Goal: Task Accomplishment & Management: Manage account settings

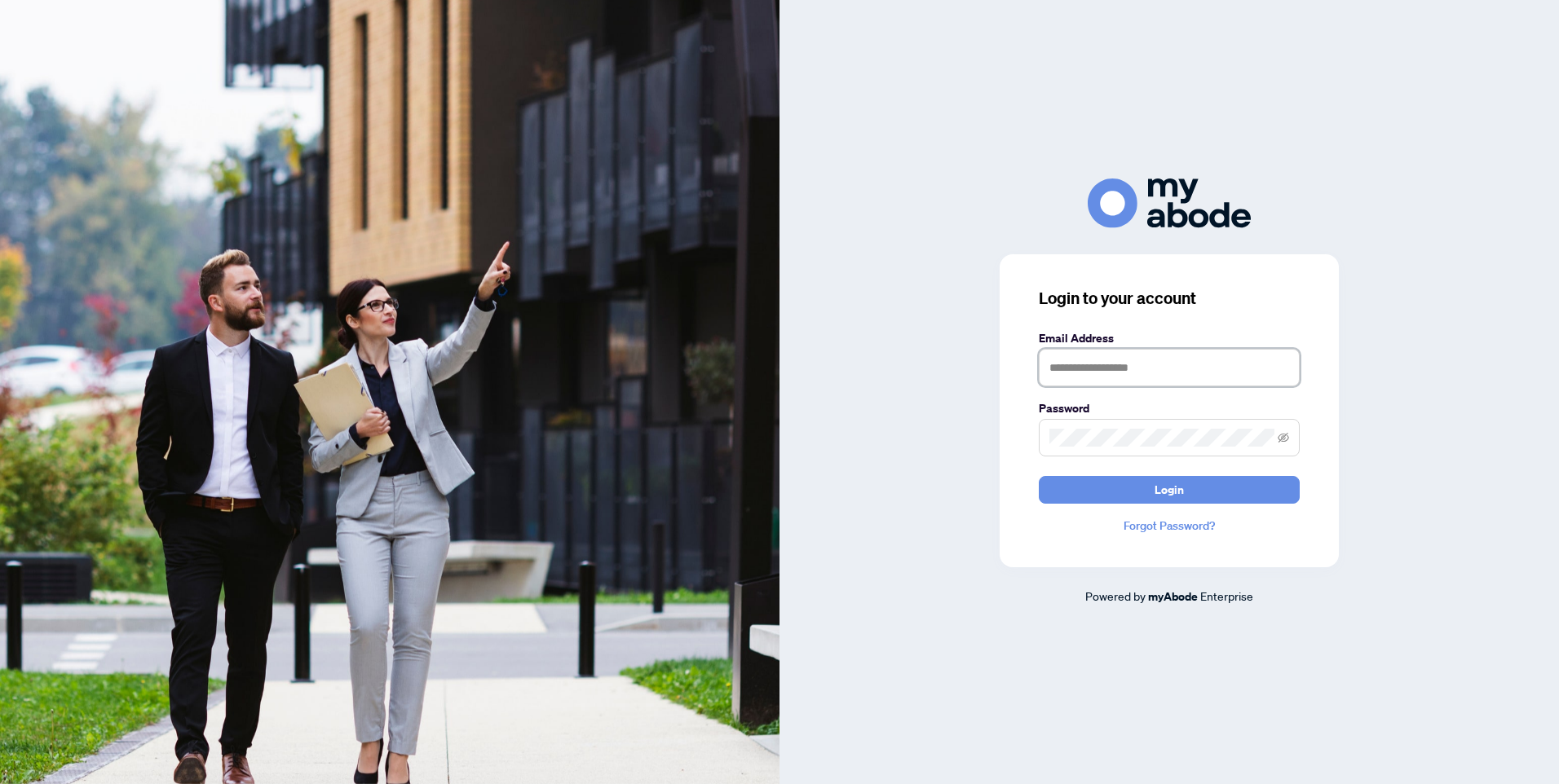
click at [1129, 372] on input "text" at bounding box center [1169, 368] width 261 height 37
type input "**********"
click at [1155, 492] on span "Login" at bounding box center [1168, 489] width 29 height 26
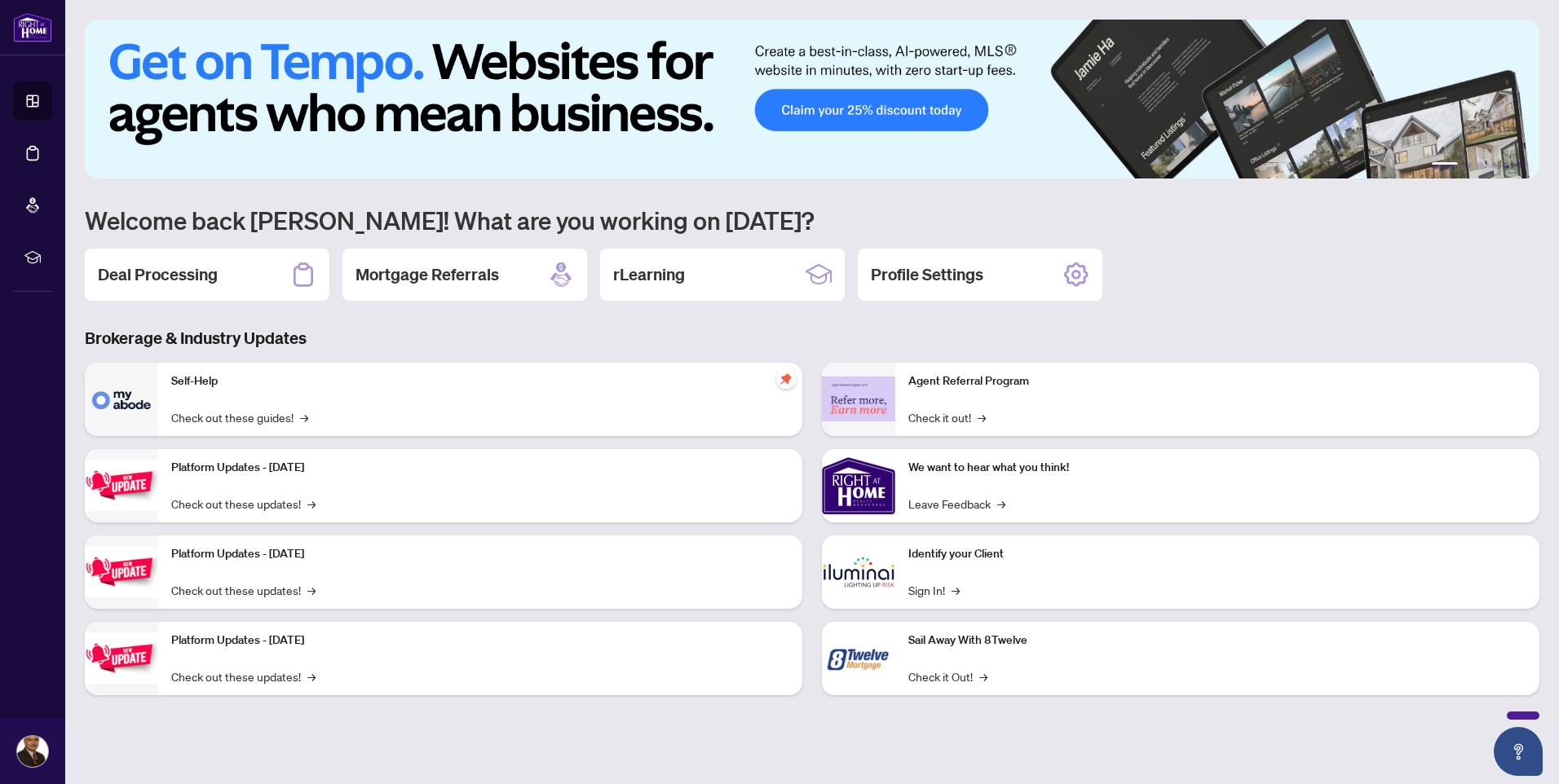
click at [185, 270] on h2 "Deal Processing" at bounding box center [158, 275] width 119 height 23
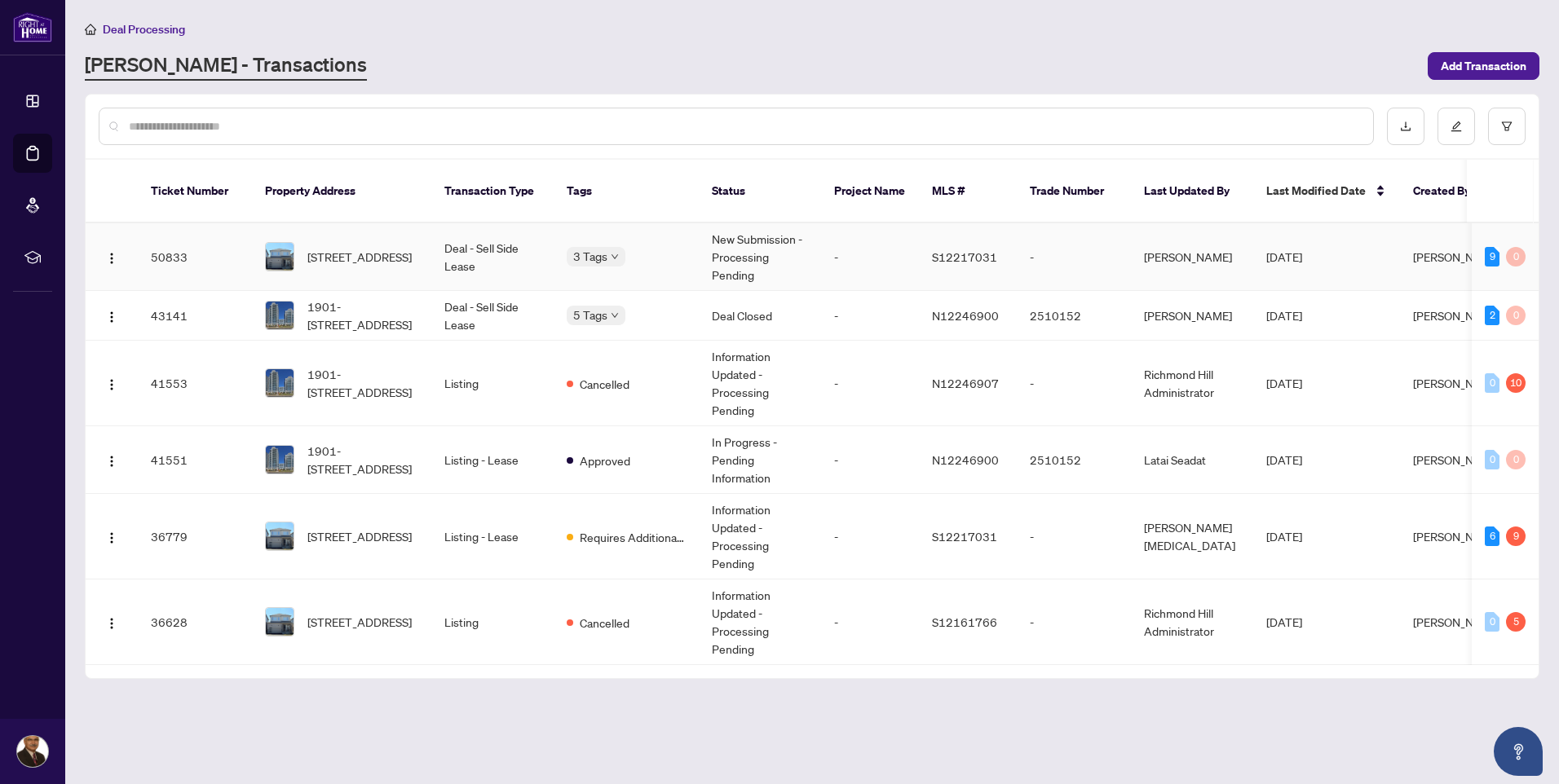
click at [436, 241] on td "Deal - Sell Side Lease" at bounding box center [492, 257] width 122 height 68
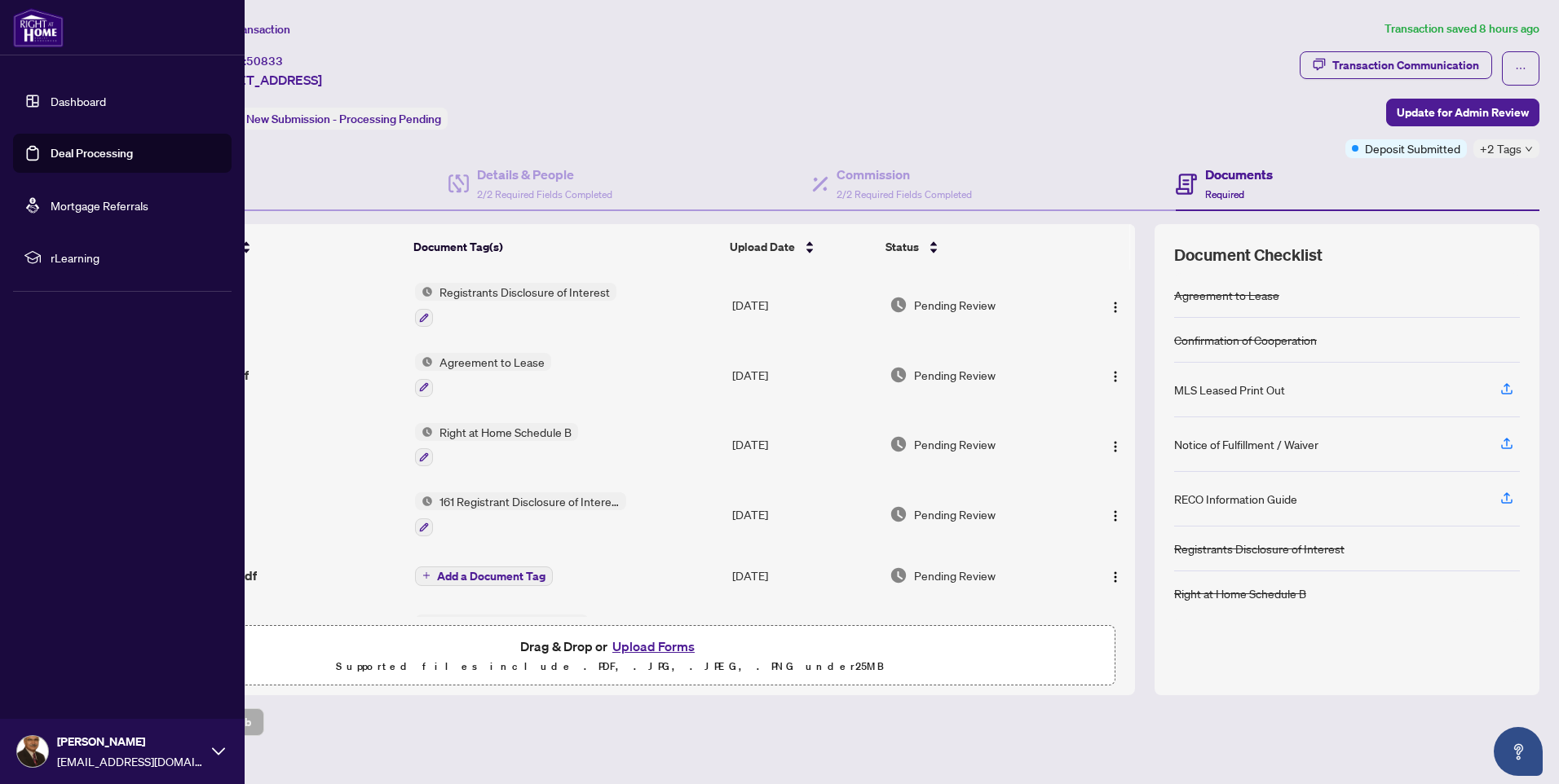
click at [71, 148] on link "Deal Processing" at bounding box center [91, 153] width 82 height 15
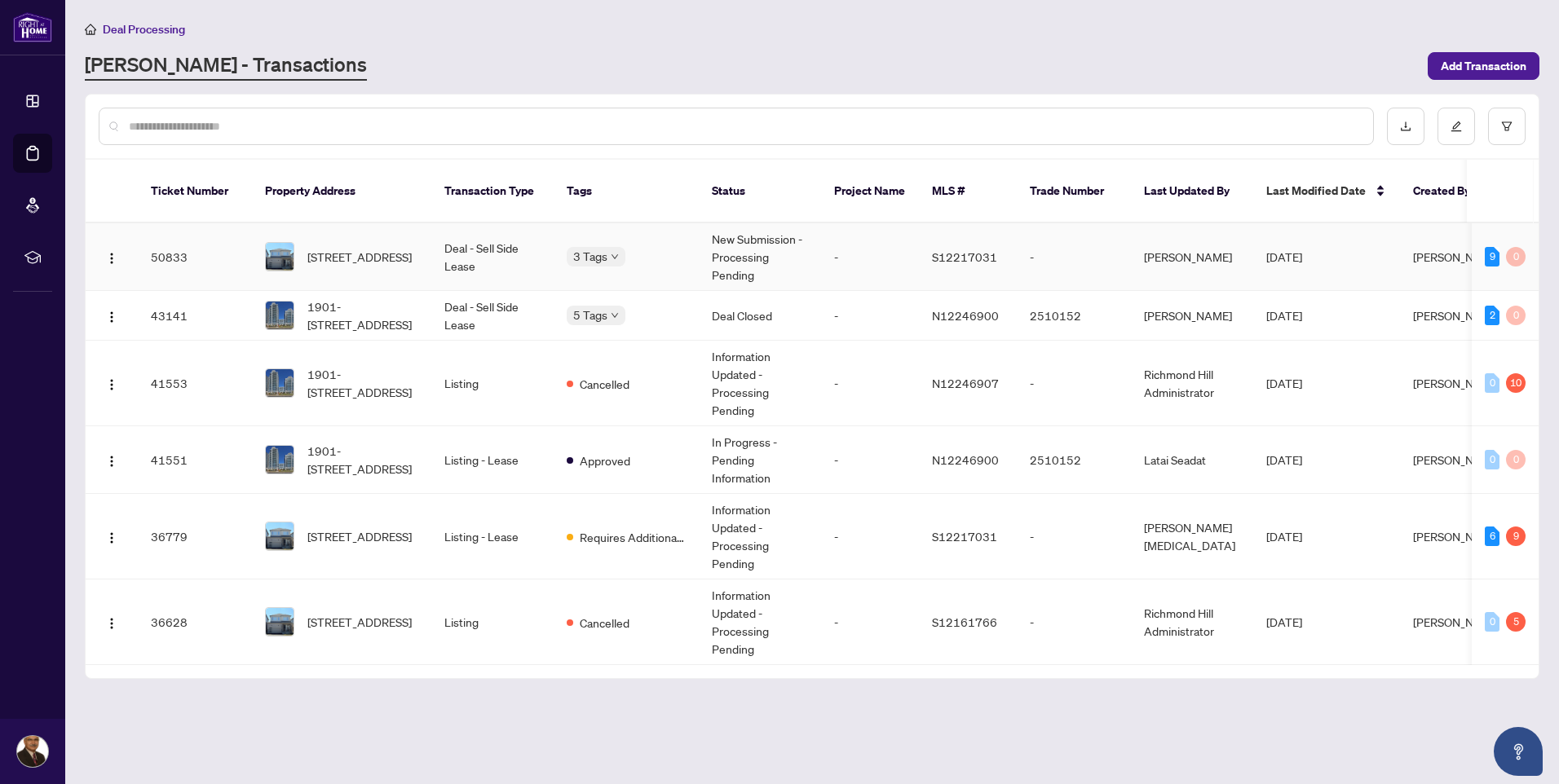
click at [487, 226] on td "Deal - Sell Side Lease" at bounding box center [492, 257] width 122 height 68
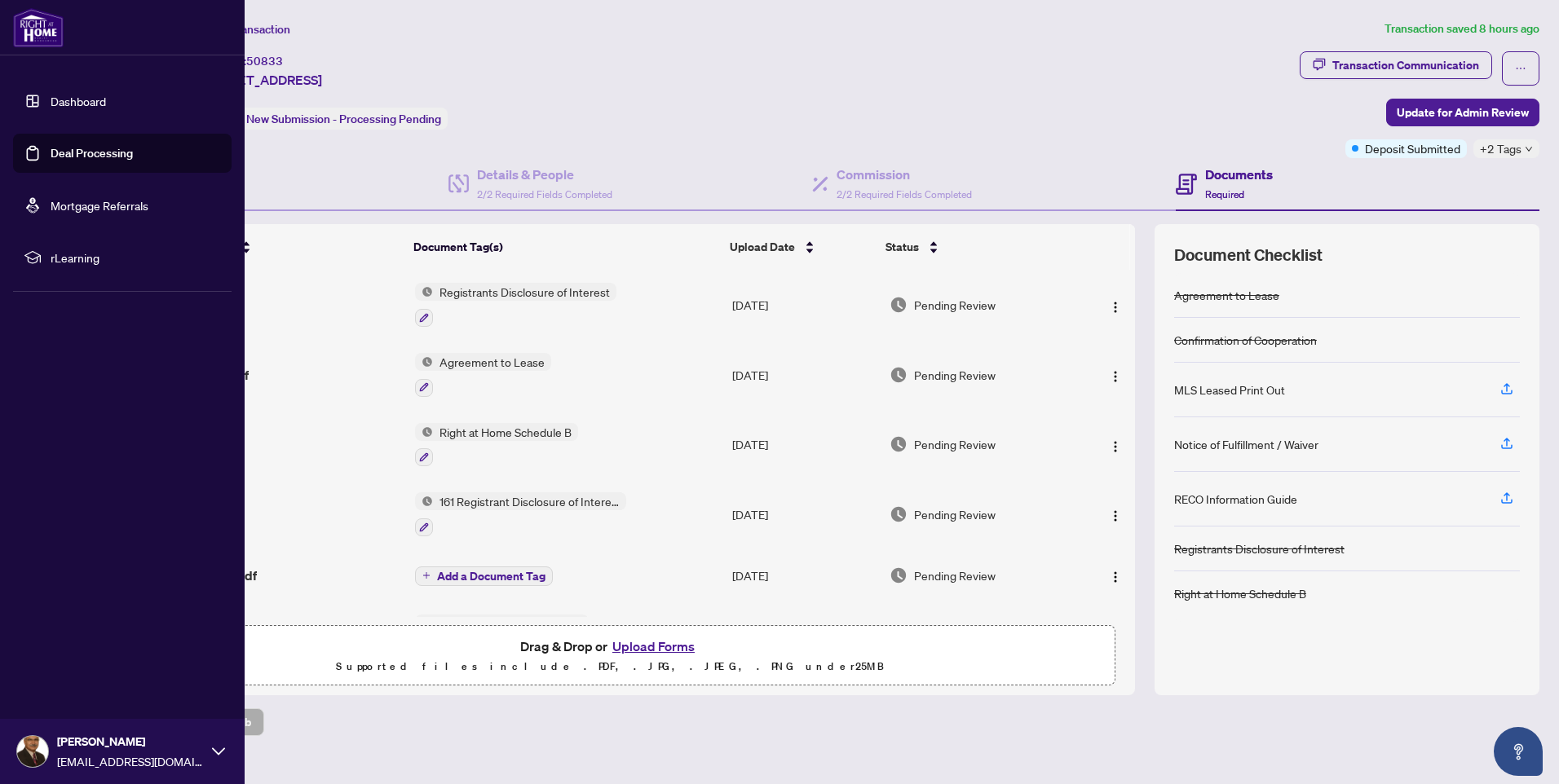
click at [108, 149] on link "Deal Processing" at bounding box center [91, 153] width 82 height 15
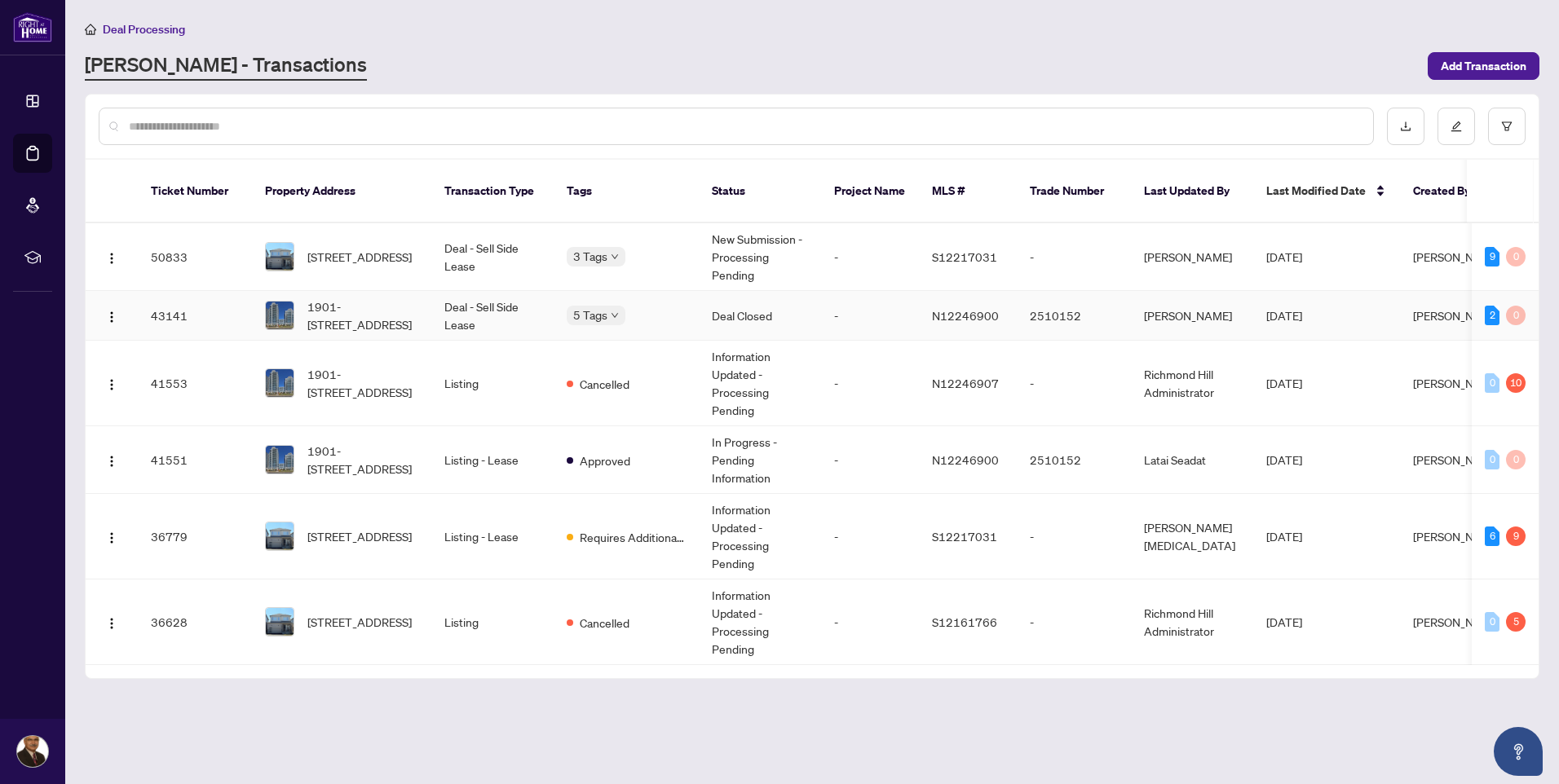
click at [462, 291] on td "Deal - Sell Side Lease" at bounding box center [492, 316] width 122 height 50
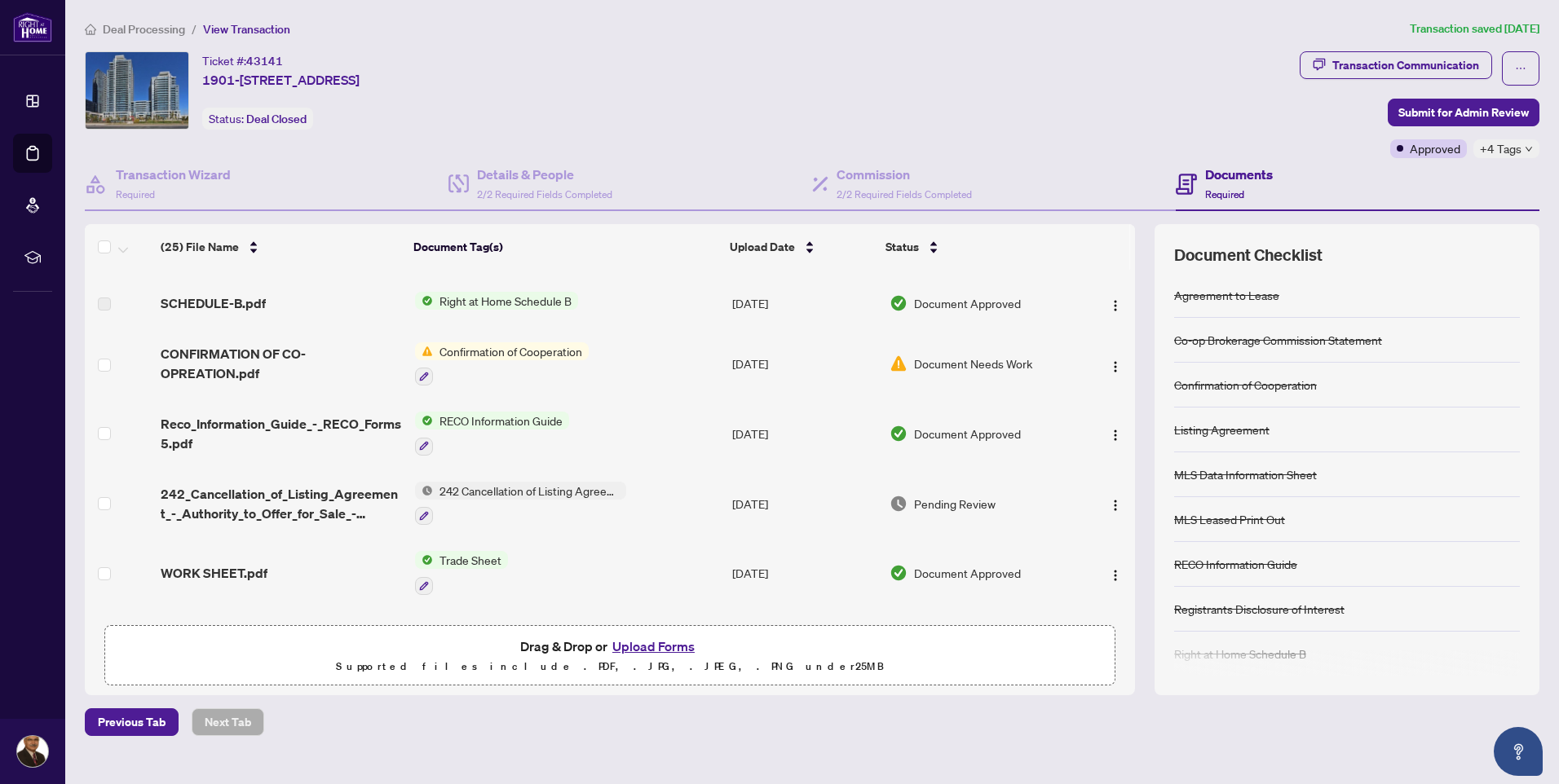
scroll to position [489, 0]
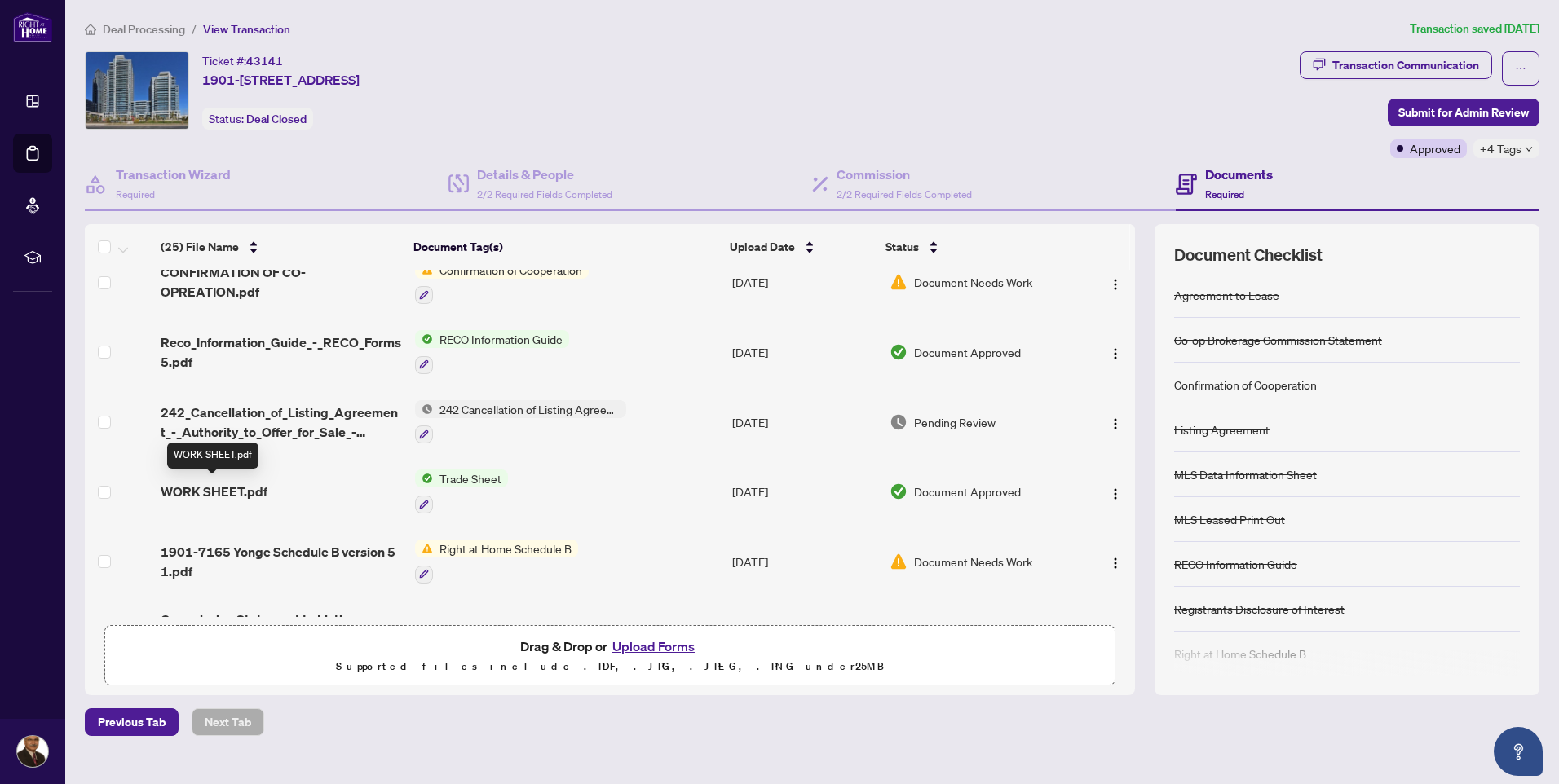
click at [238, 489] on span "WORK SHEET.pdf" at bounding box center [214, 492] width 107 height 20
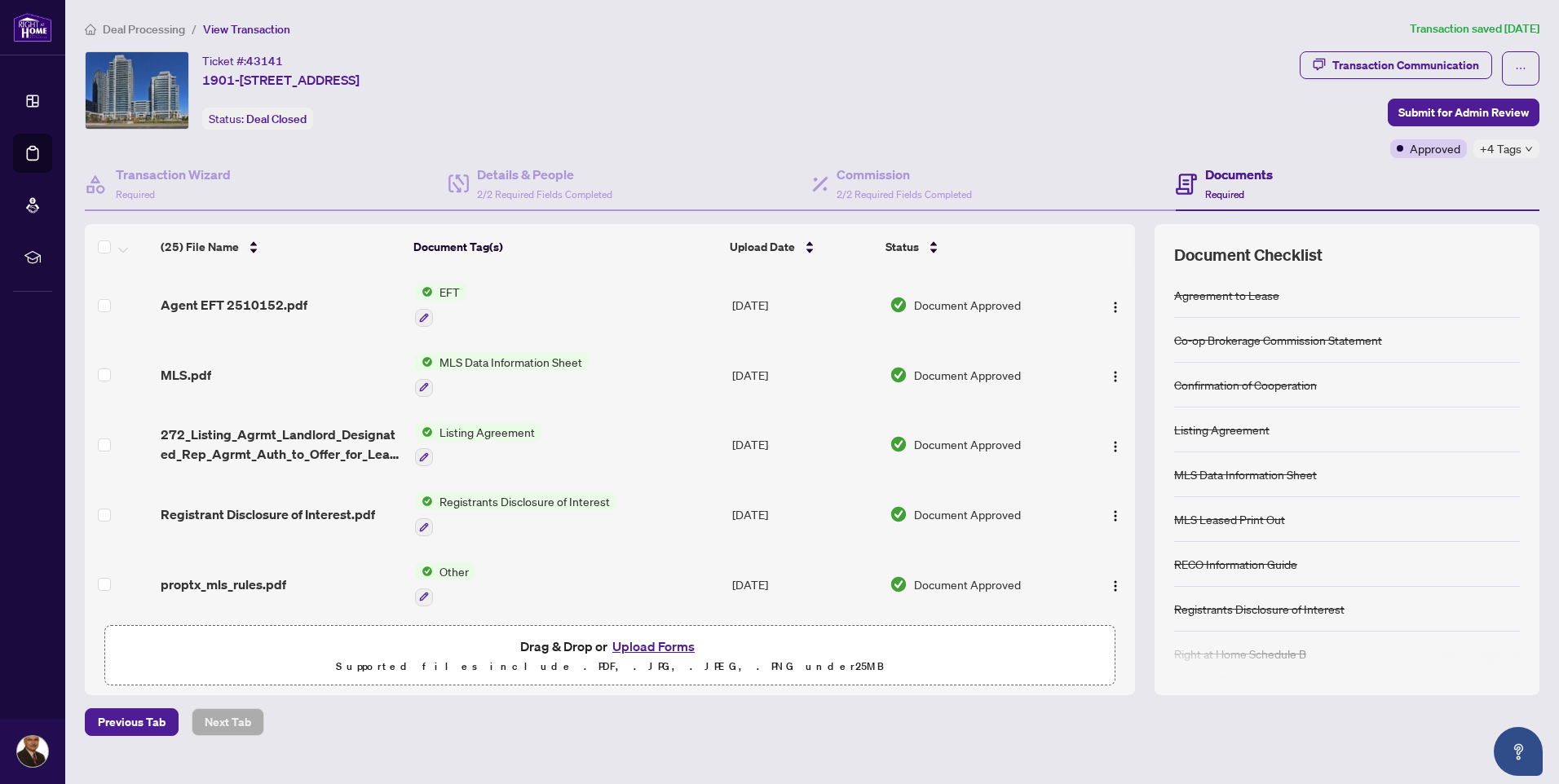
scroll to position [81, 0]
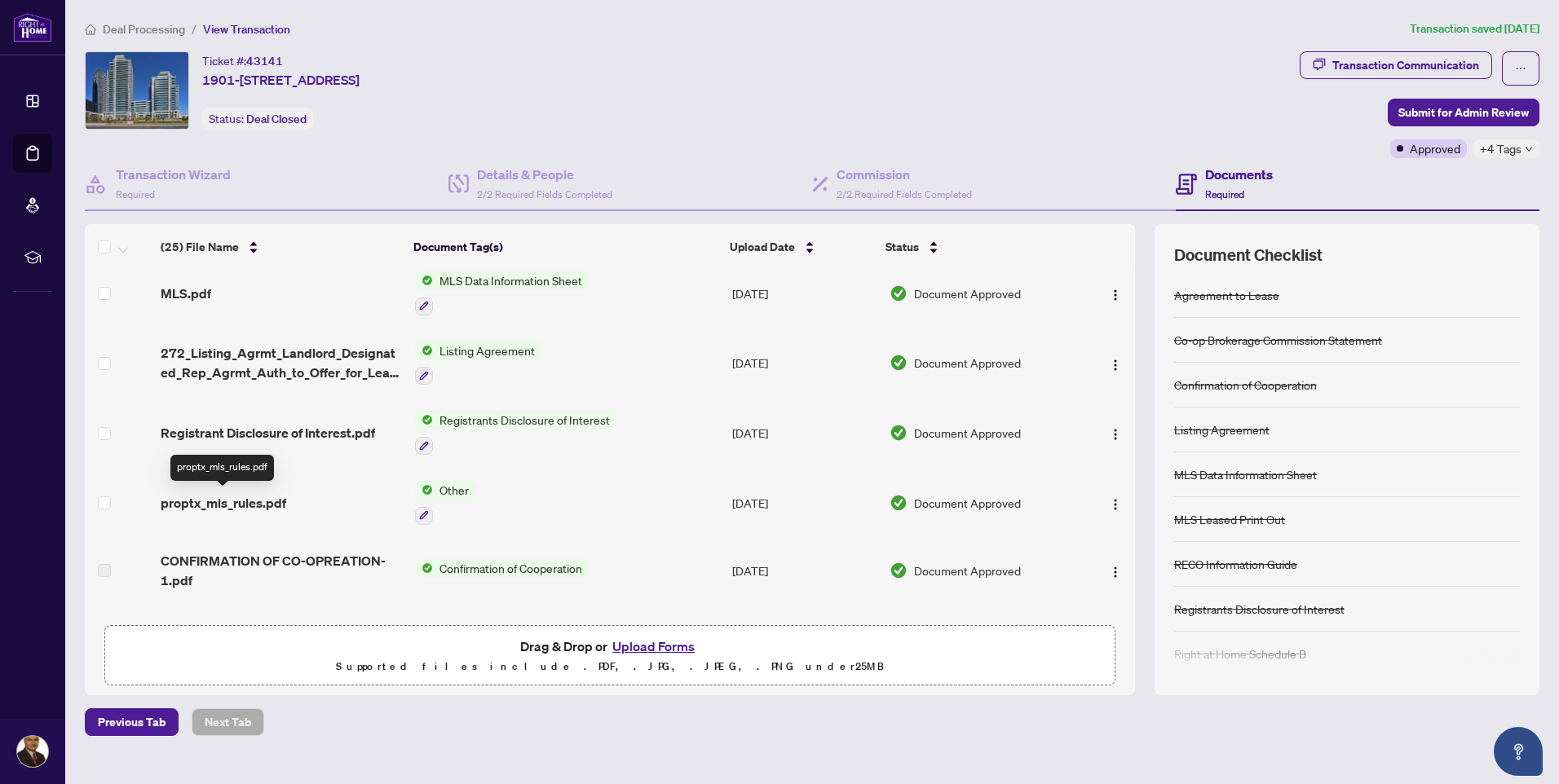
click at [229, 503] on span "proptx_mls_rules.pdf" at bounding box center [223, 503] width 125 height 20
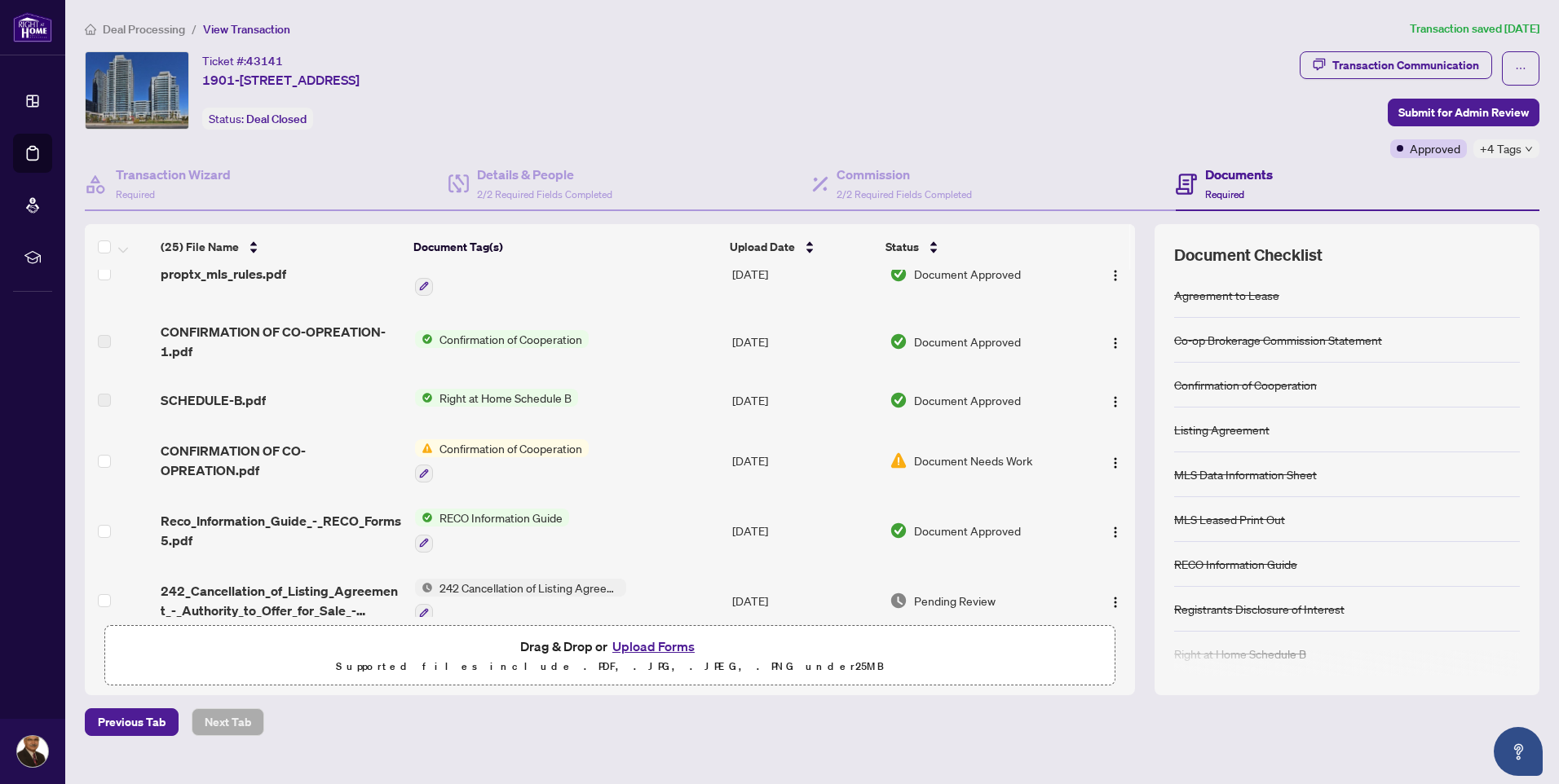
scroll to position [245, 0]
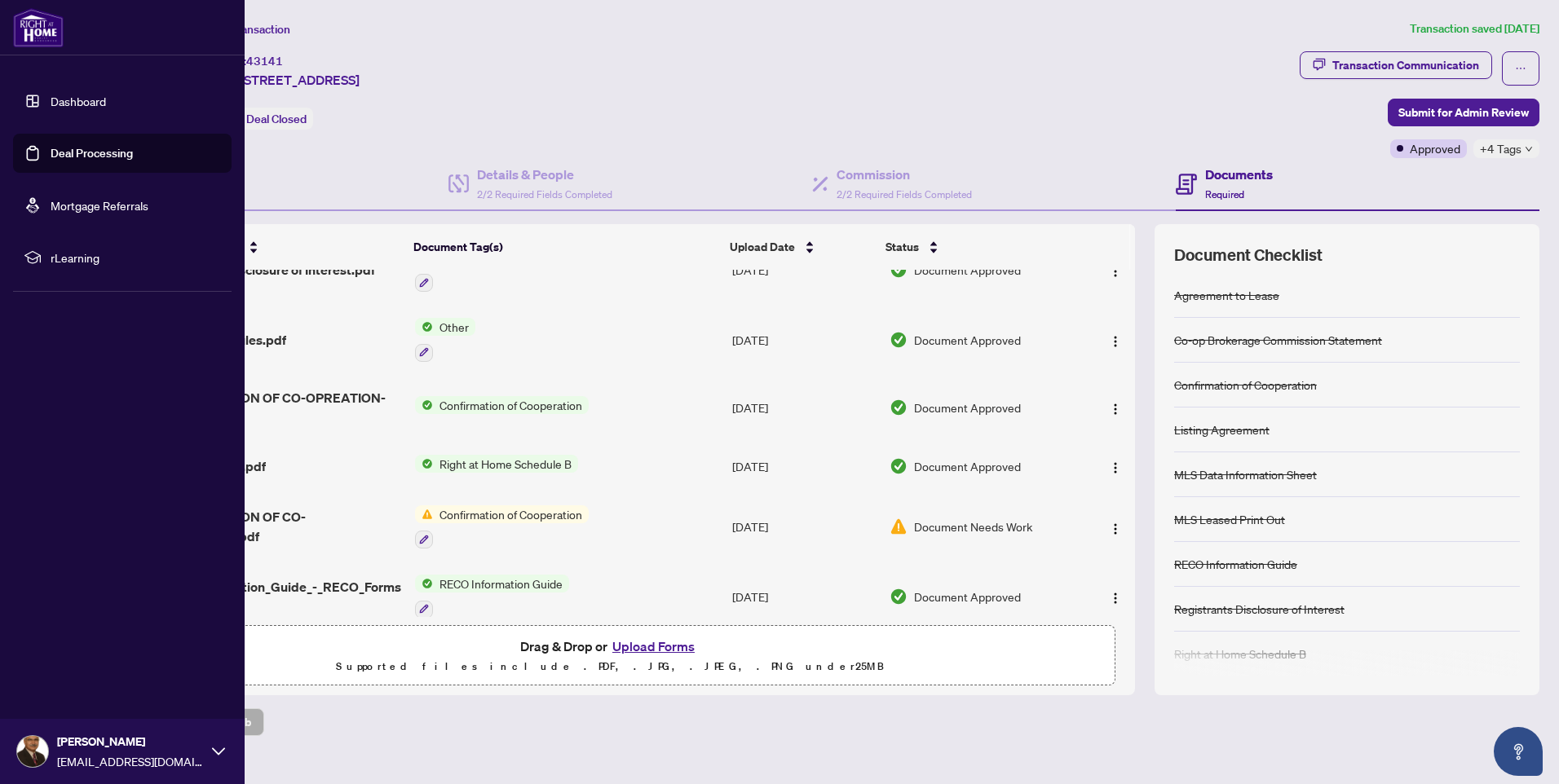
click at [51, 151] on link "Deal Processing" at bounding box center [91, 153] width 82 height 15
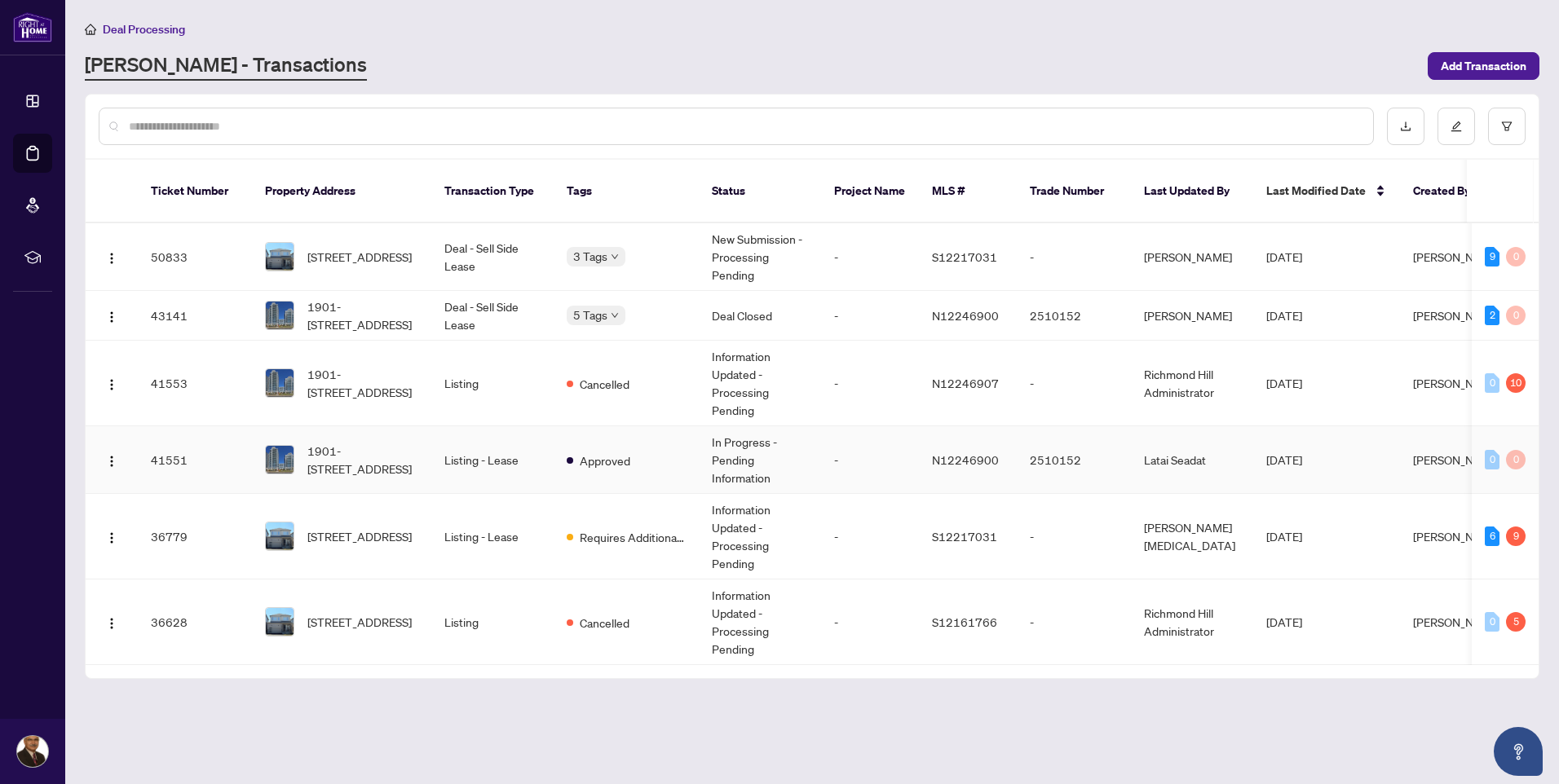
click at [424, 439] on td "1901-[STREET_ADDRESS]" at bounding box center [342, 460] width 179 height 68
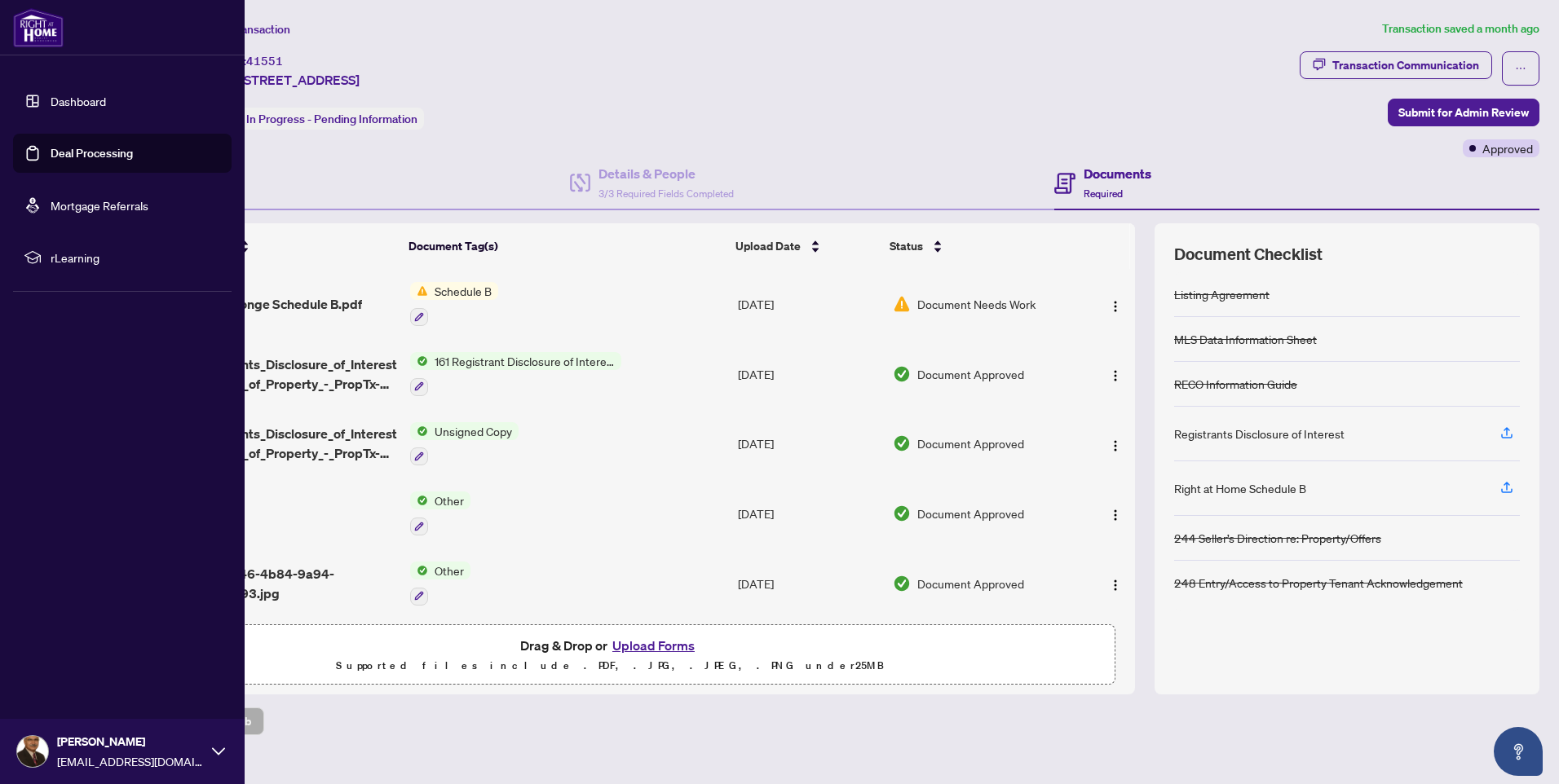
click at [72, 149] on link "Deal Processing" at bounding box center [91, 153] width 82 height 15
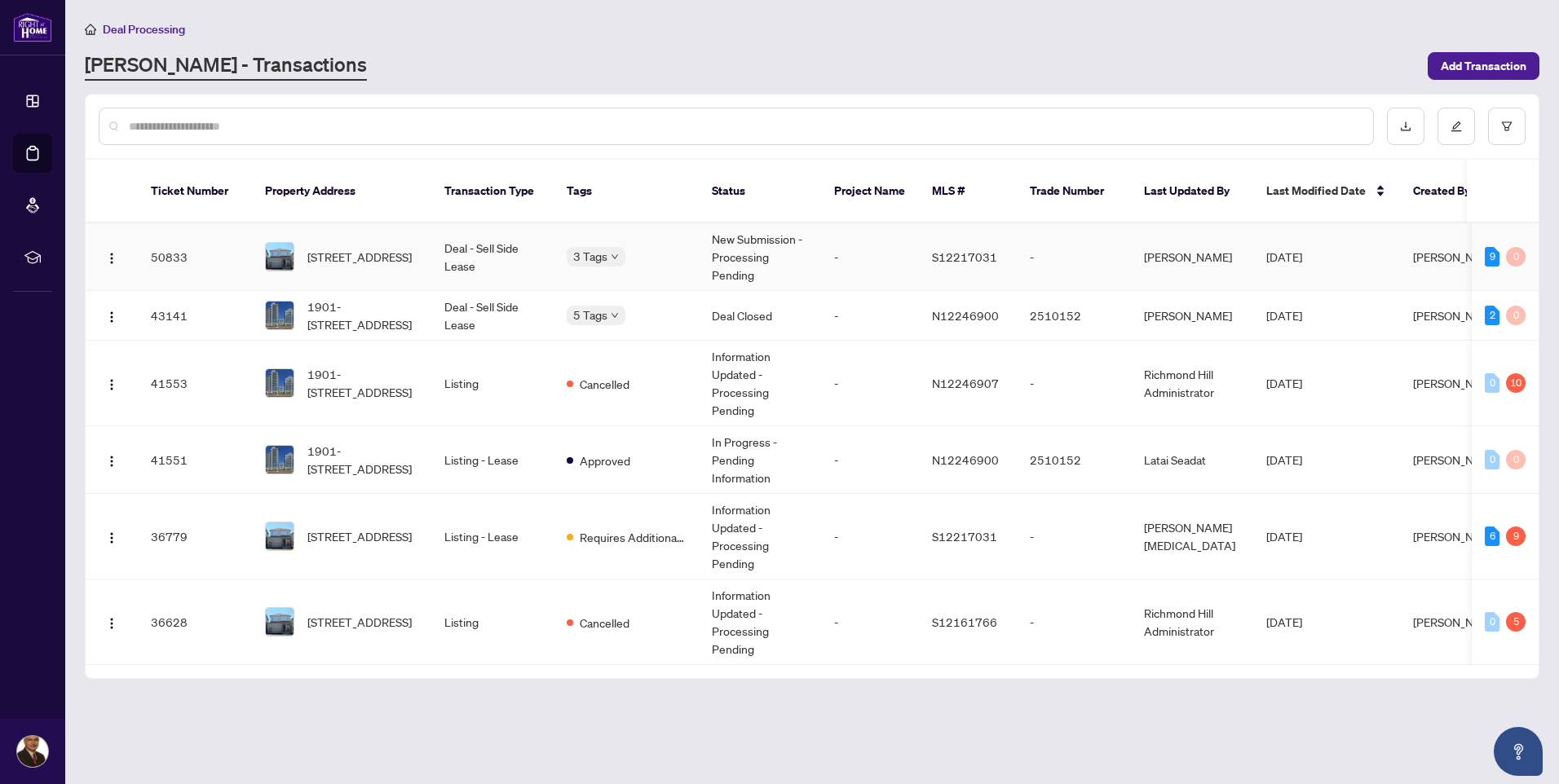
click at [458, 231] on td "Deal - Sell Side Lease" at bounding box center [492, 257] width 122 height 68
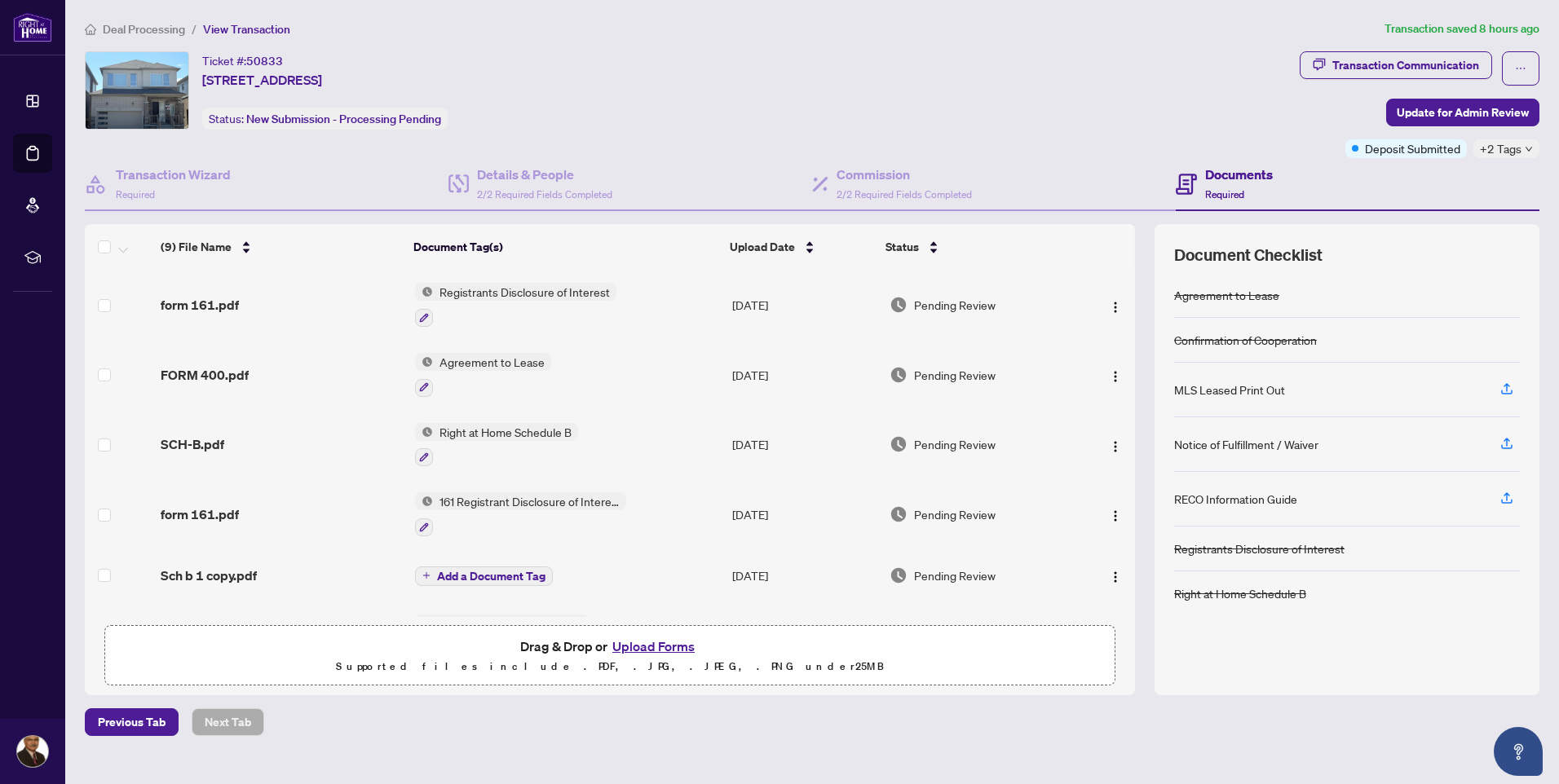
click at [1532, 145] on icon "down" at bounding box center [1528, 149] width 8 height 8
click at [1280, 111] on div "Ticket #: 50833 [STREET_ADDRESS] Status: New Submission - Processing Pending" at bounding box center [689, 90] width 1208 height 78
click at [1503, 440] on icon "button" at bounding box center [1507, 444] width 15 height 15
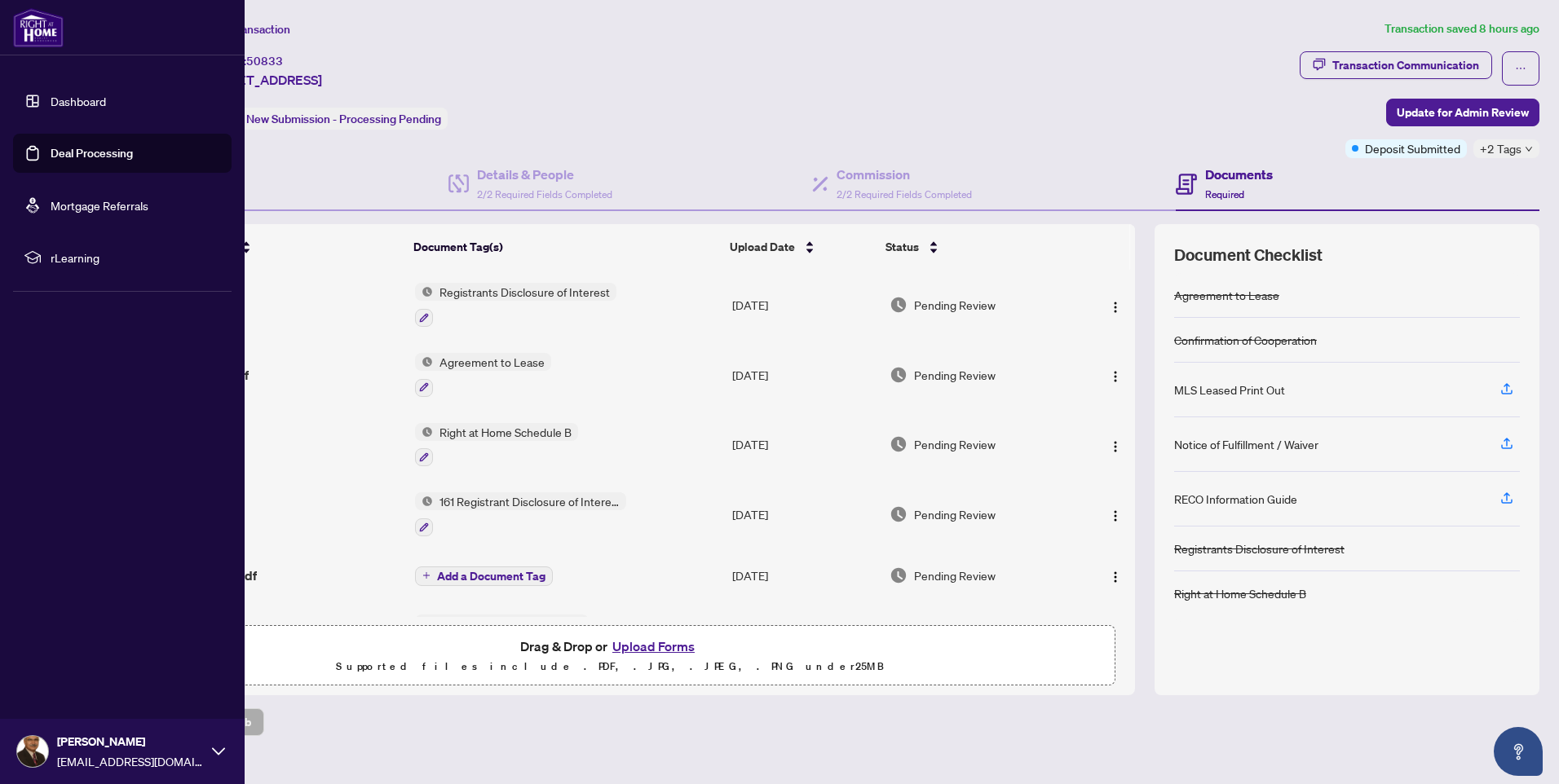
click at [23, 750] on img at bounding box center [32, 751] width 31 height 31
click at [72, 658] on span "Logout" at bounding box center [66, 654] width 37 height 26
